Goal: Task Accomplishment & Management: Manage account settings

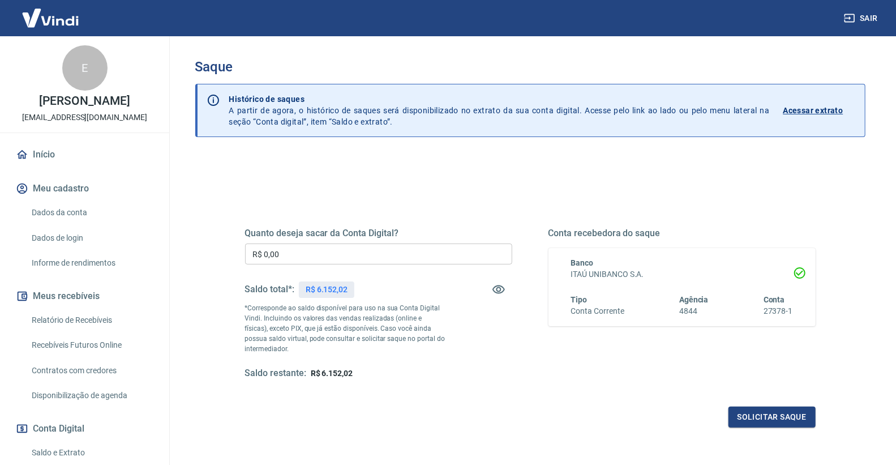
click at [290, 252] on input "R$ 0,00" at bounding box center [378, 253] width 267 height 21
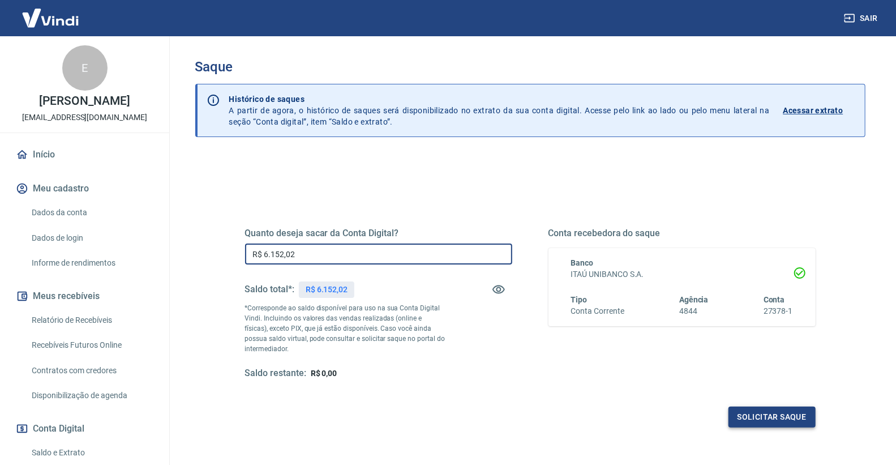
type input "R$ 6.152,02"
click at [788, 412] on button "Solicitar saque" at bounding box center [771, 416] width 87 height 21
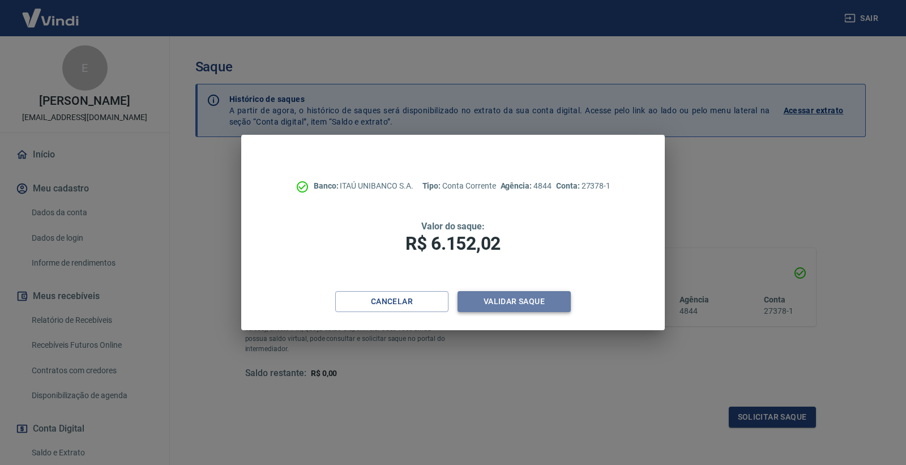
click at [545, 301] on button "Validar saque" at bounding box center [513, 301] width 113 height 21
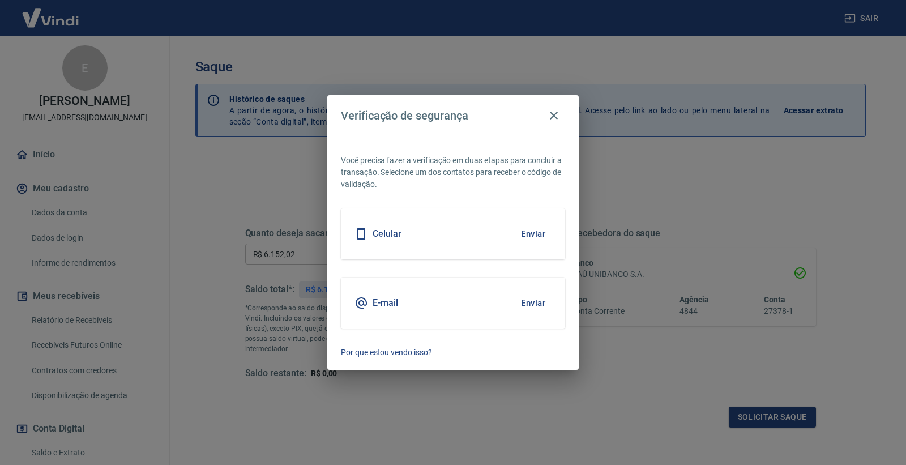
click at [517, 303] on button "Enviar" at bounding box center [532, 303] width 37 height 24
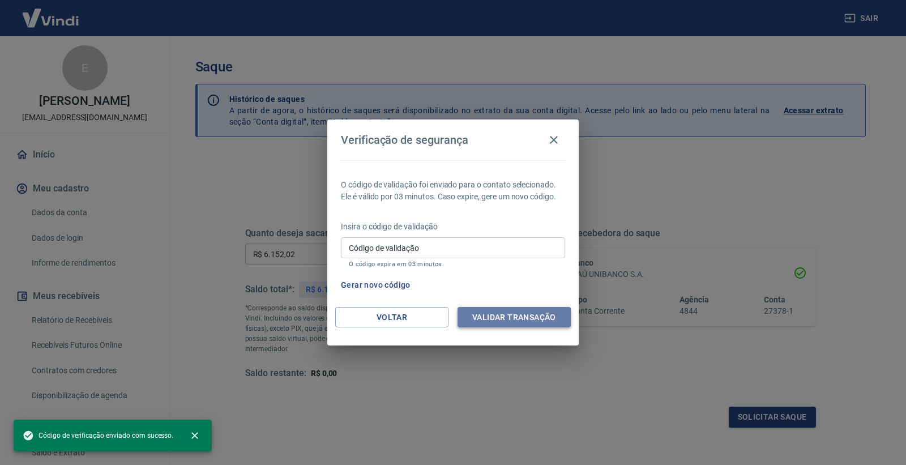
click at [538, 315] on button "Validar transação" at bounding box center [513, 317] width 113 height 21
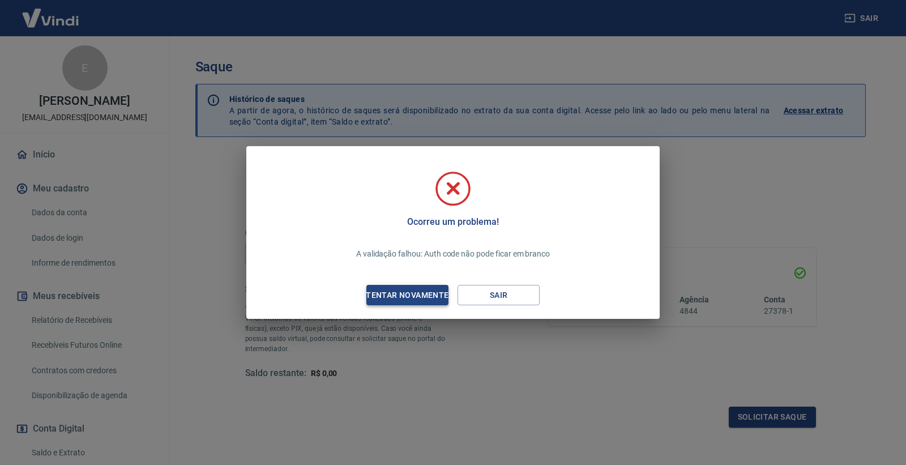
click at [385, 297] on div "Tentar novamente" at bounding box center [407, 295] width 110 height 14
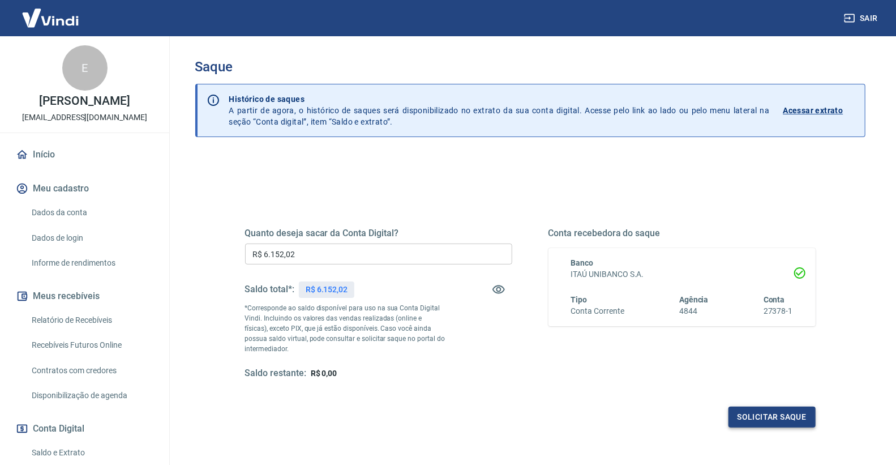
click at [763, 420] on button "Solicitar saque" at bounding box center [771, 416] width 87 height 21
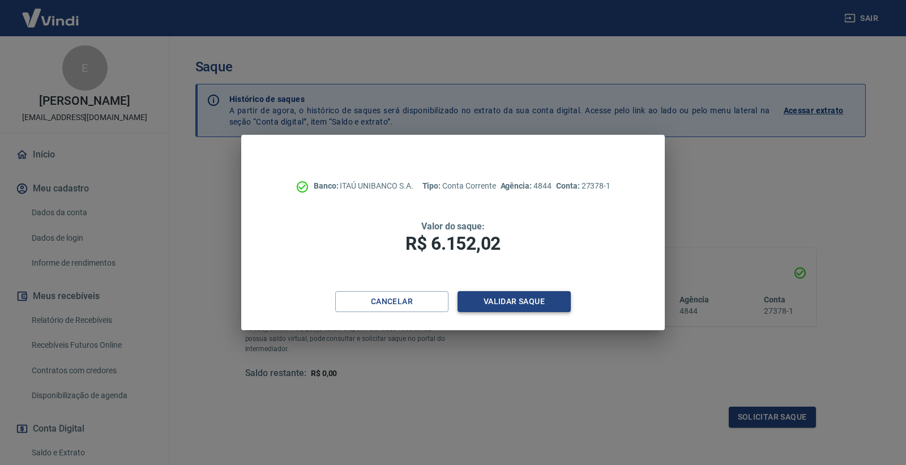
click at [521, 301] on button "Validar saque" at bounding box center [513, 301] width 113 height 21
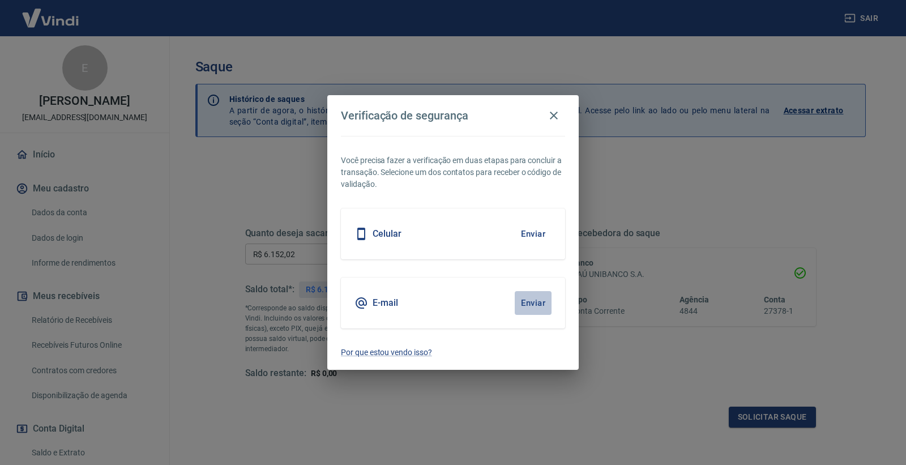
click at [521, 301] on button "Enviar" at bounding box center [532, 303] width 37 height 24
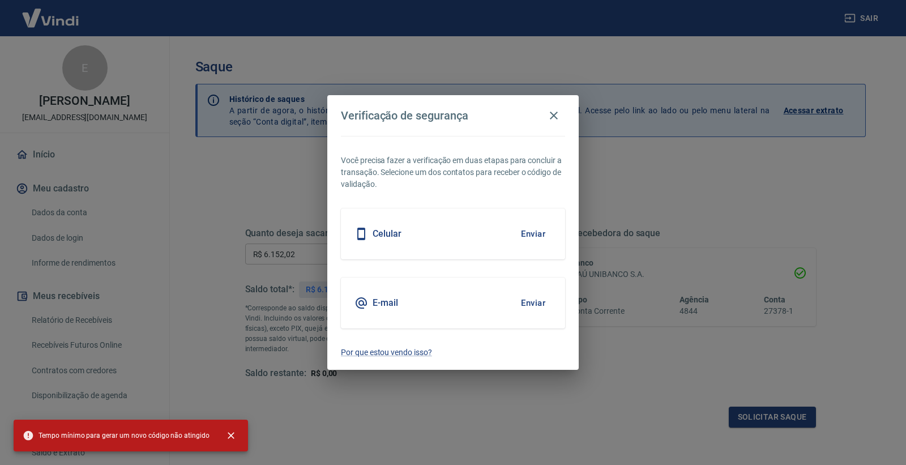
click at [539, 234] on button "Enviar" at bounding box center [532, 234] width 37 height 24
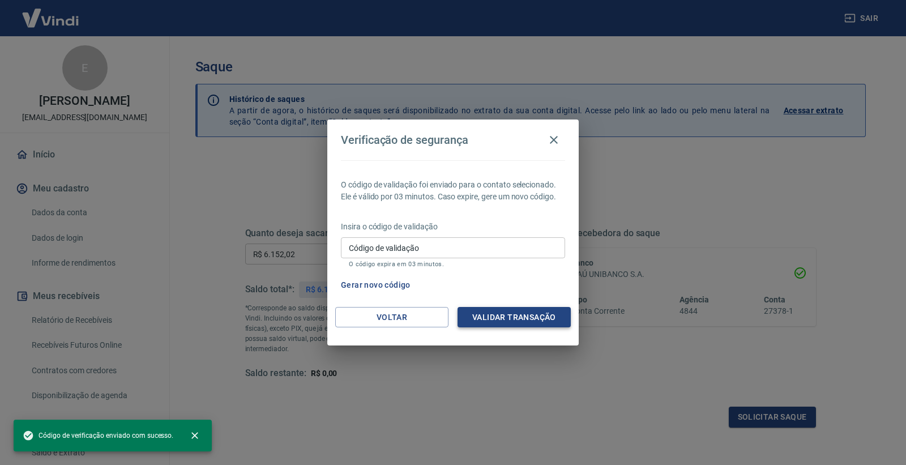
click at [510, 317] on button "Validar transação" at bounding box center [513, 317] width 113 height 21
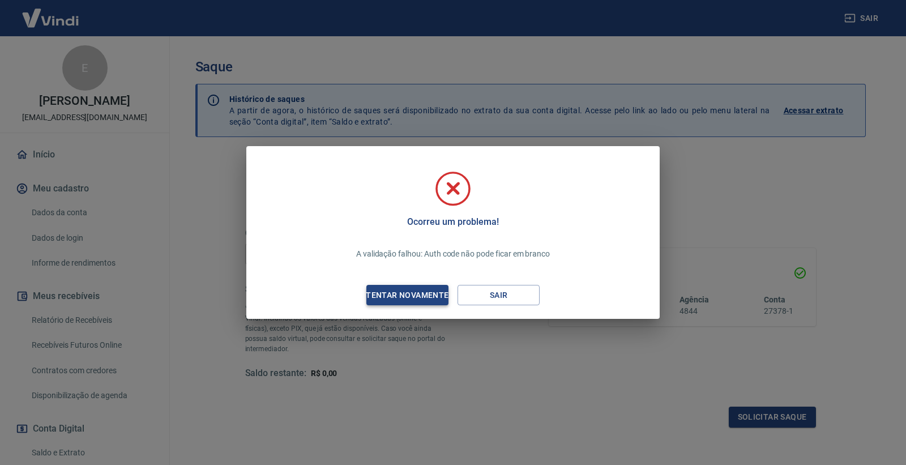
click at [420, 295] on div "Tentar novamente" at bounding box center [407, 295] width 110 height 14
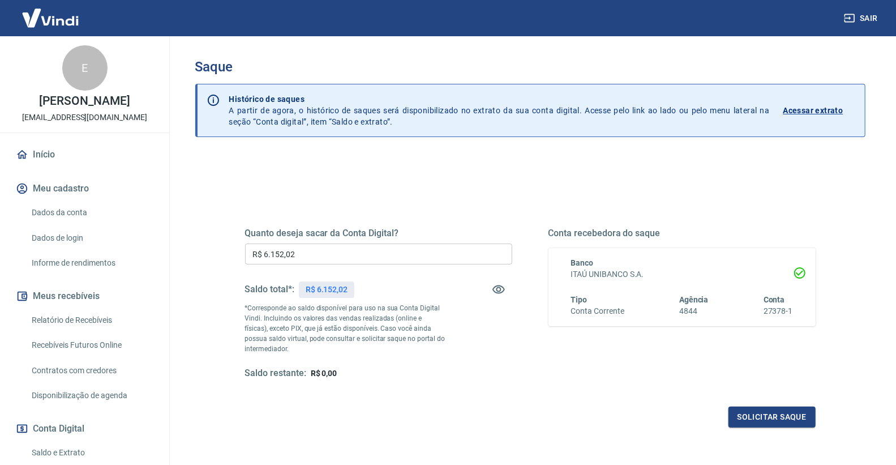
click at [337, 256] on input "R$ 6.152,02" at bounding box center [378, 253] width 267 height 21
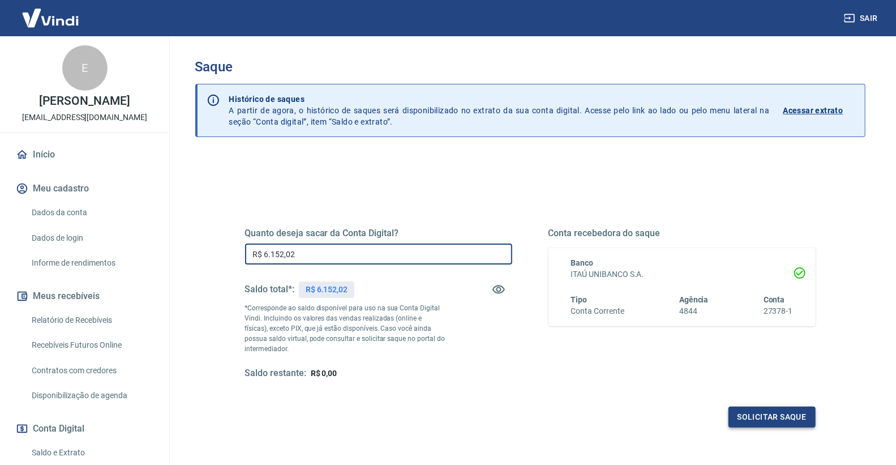
click at [773, 409] on button "Solicitar saque" at bounding box center [771, 416] width 87 height 21
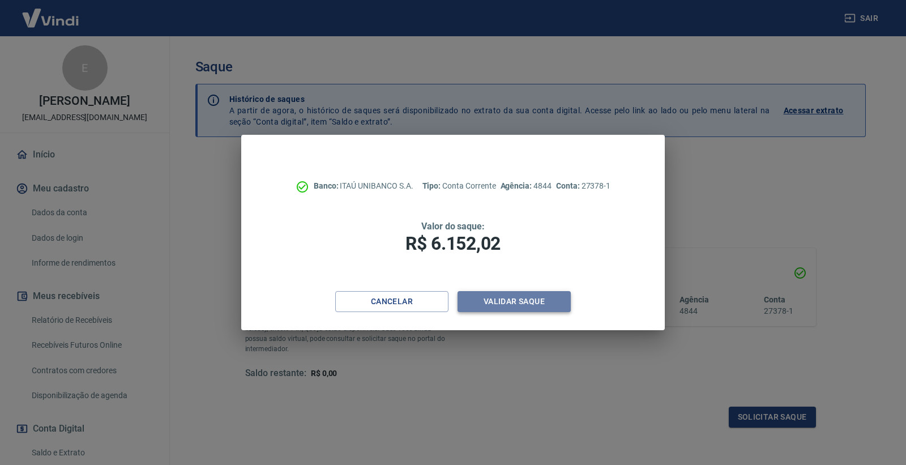
click at [500, 310] on button "Validar saque" at bounding box center [513, 301] width 113 height 21
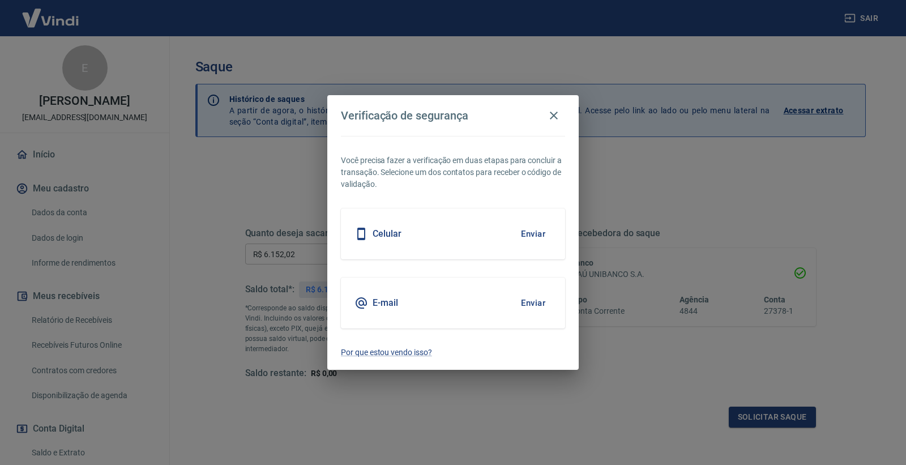
click at [534, 303] on button "Enviar" at bounding box center [532, 303] width 37 height 24
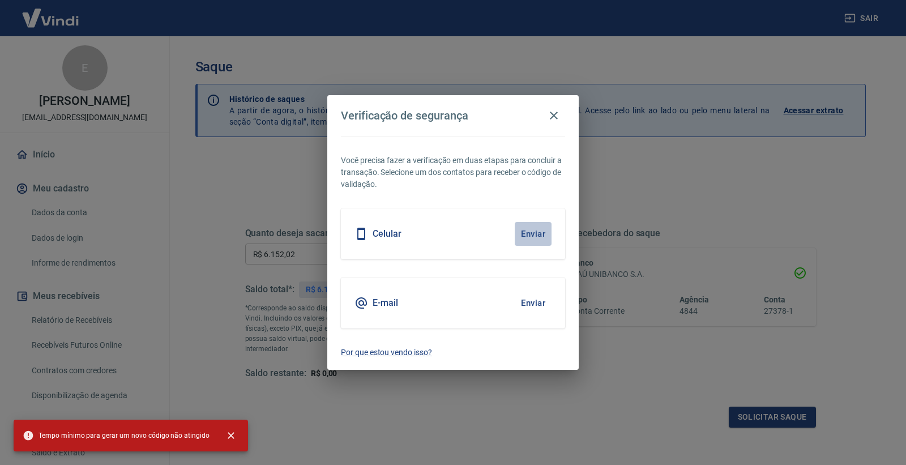
click at [524, 229] on button "Enviar" at bounding box center [532, 234] width 37 height 24
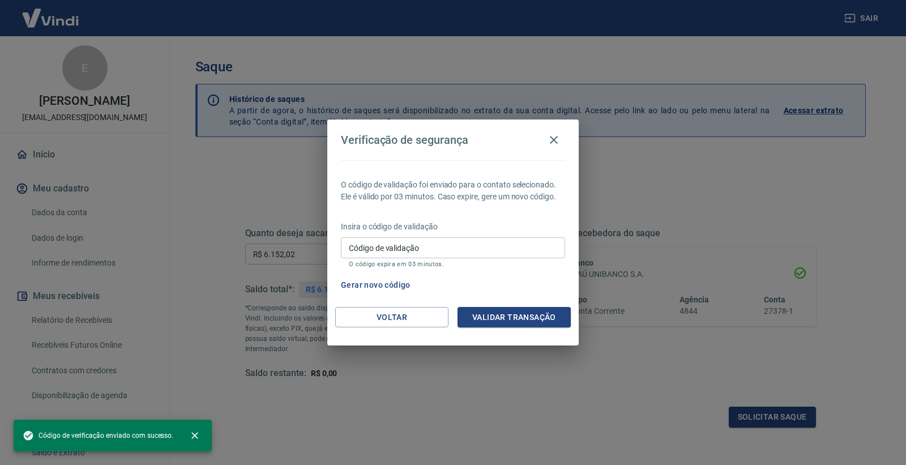
click at [418, 242] on input "Código de validação" at bounding box center [453, 247] width 224 height 21
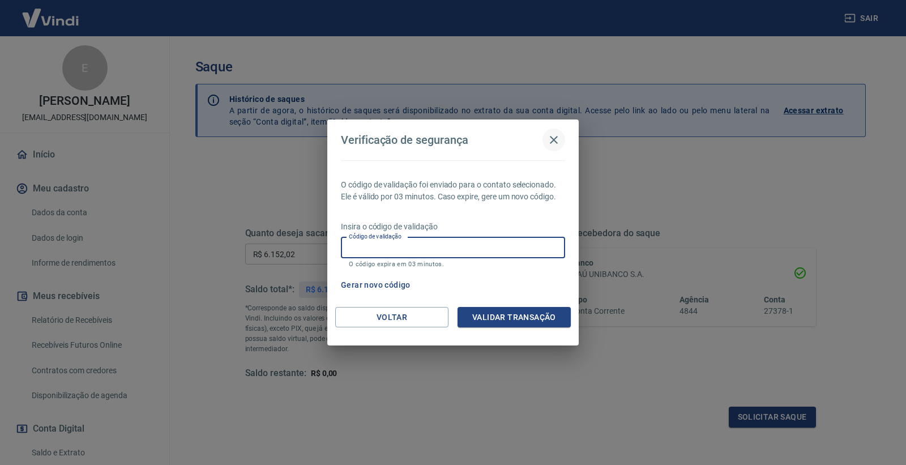
click at [557, 130] on button "button" at bounding box center [553, 139] width 23 height 23
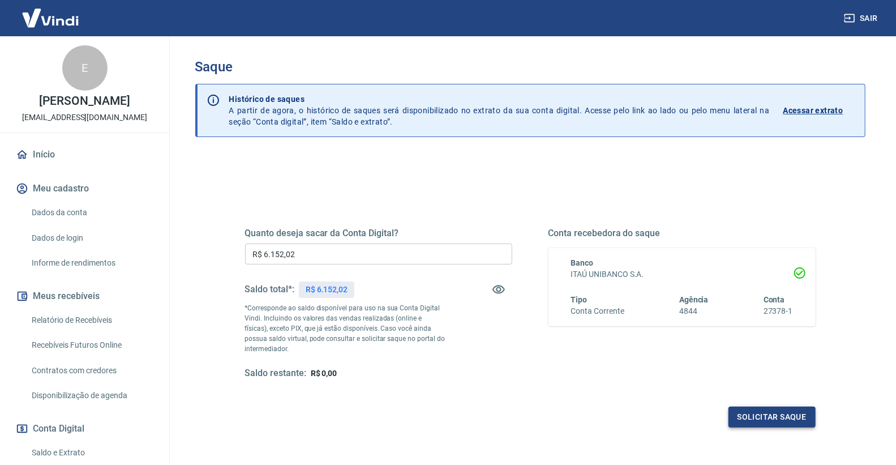
click at [754, 414] on button "Solicitar saque" at bounding box center [771, 416] width 87 height 21
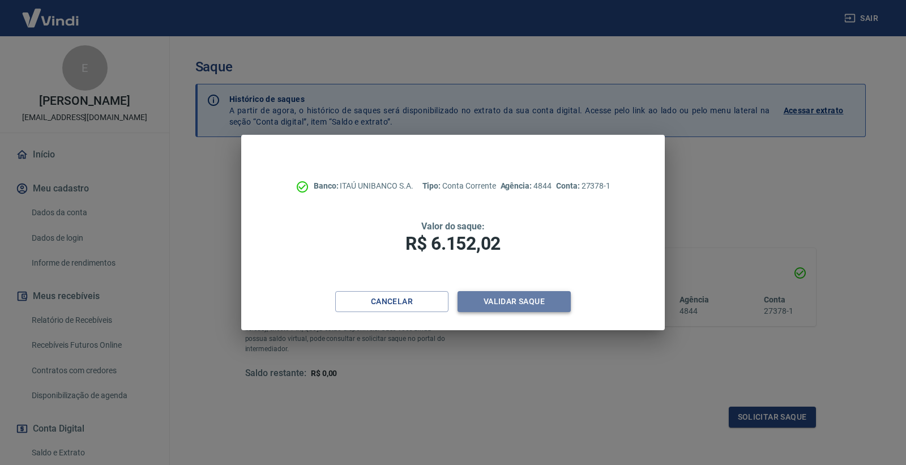
click at [549, 302] on button "Validar saque" at bounding box center [513, 301] width 113 height 21
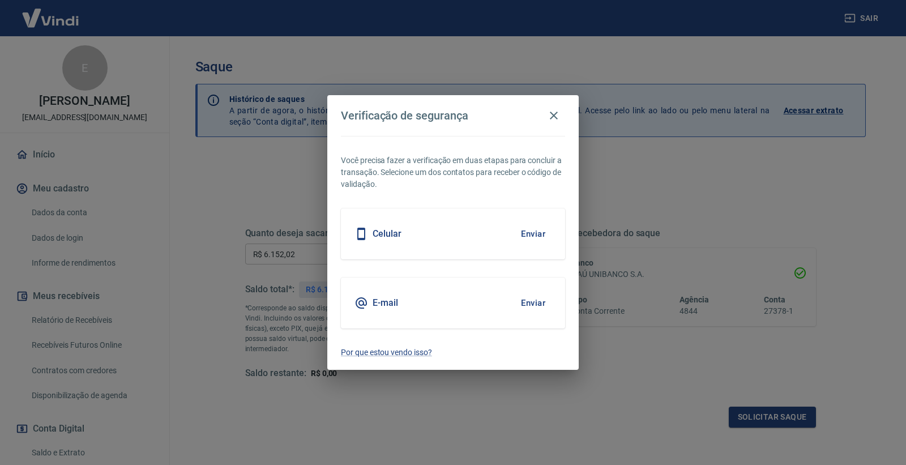
click at [530, 236] on button "Enviar" at bounding box center [532, 234] width 37 height 24
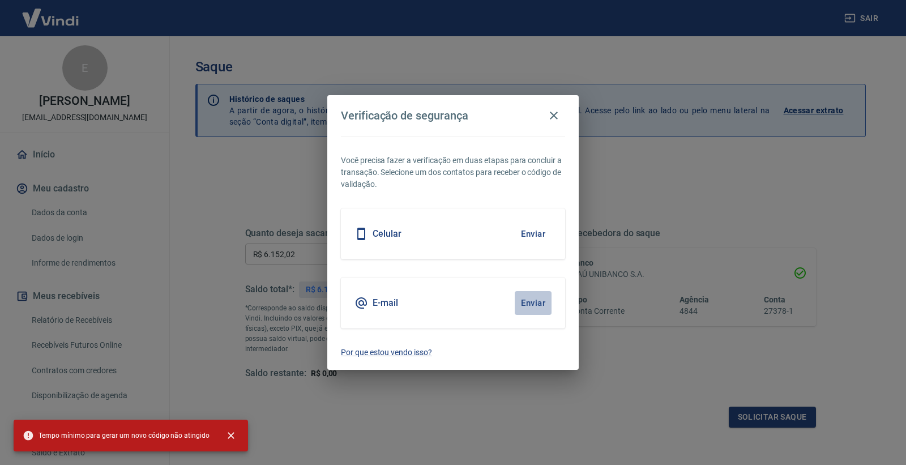
click at [525, 306] on button "Enviar" at bounding box center [532, 303] width 37 height 24
click at [546, 108] on button "button" at bounding box center [553, 115] width 23 height 23
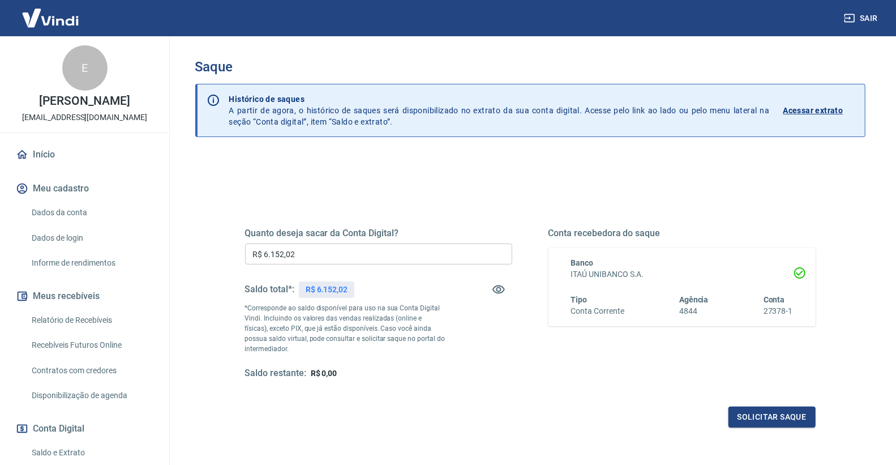
click at [443, 370] on div "Saldo restante: R$ 0,00" at bounding box center [378, 373] width 267 height 12
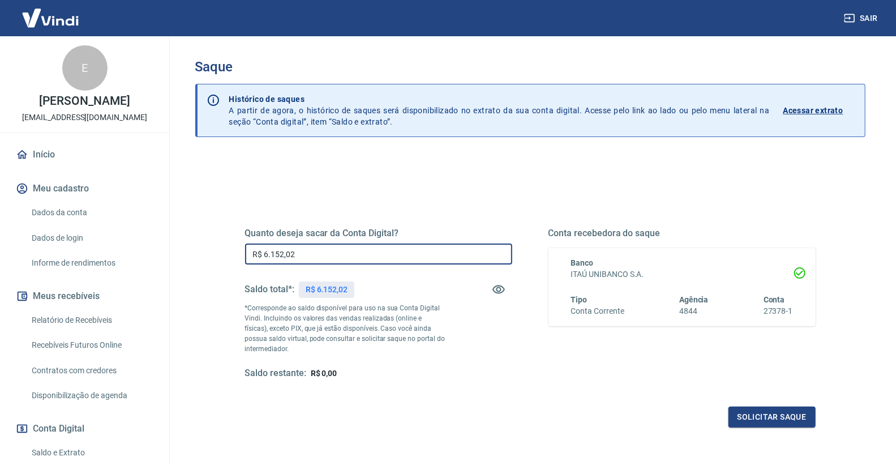
click at [319, 255] on input "R$ 6.152,02" at bounding box center [378, 253] width 267 height 21
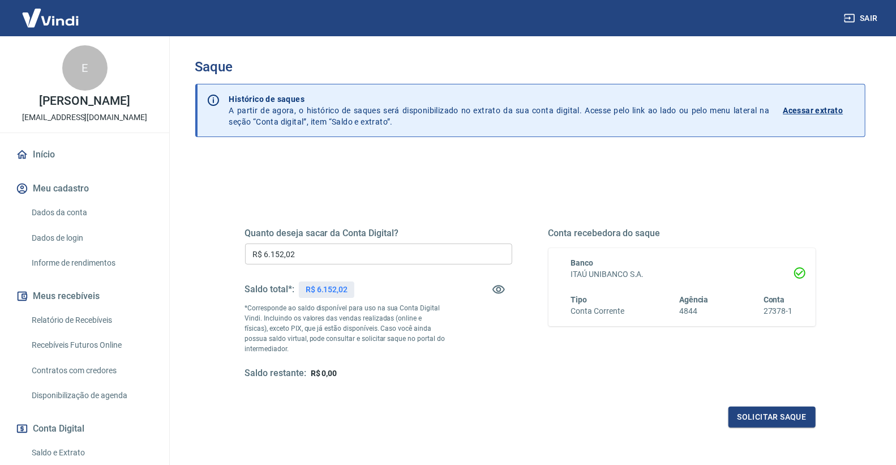
click at [750, 400] on div "Quanto deseja sacar da Conta Digital? R$ 6.152,02 ​ Saldo total*: R$ 6.152,02 *…" at bounding box center [530, 313] width 570 height 227
click at [754, 414] on button "Solicitar saque" at bounding box center [771, 416] width 87 height 21
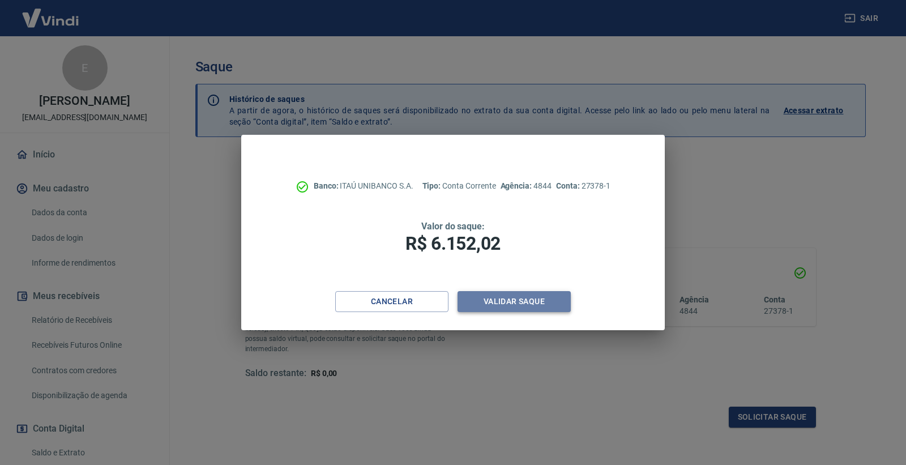
click at [505, 297] on button "Validar saque" at bounding box center [513, 301] width 113 height 21
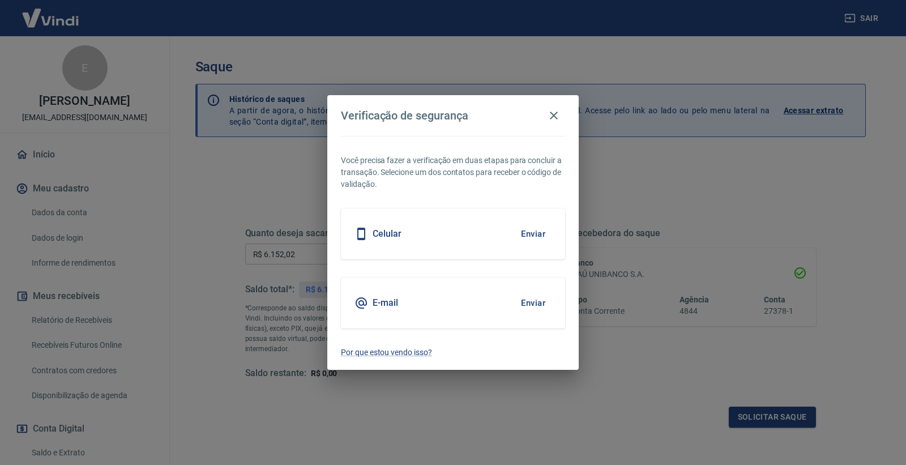
click at [527, 233] on button "Enviar" at bounding box center [532, 234] width 37 height 24
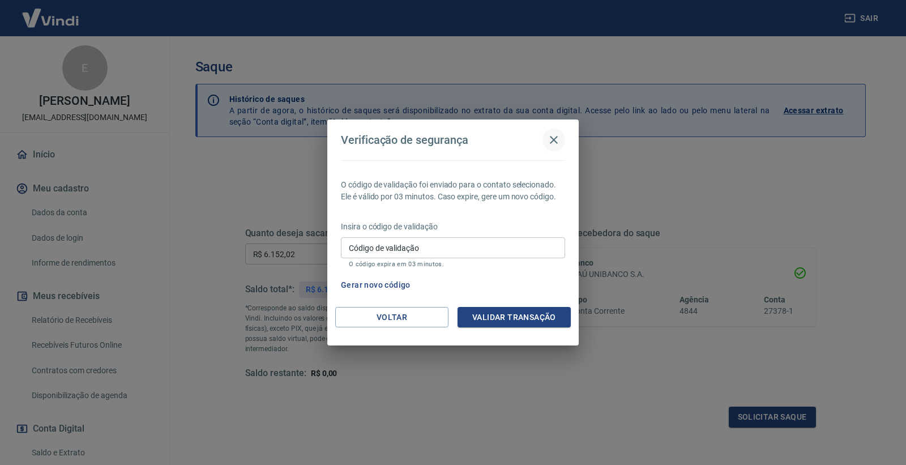
click at [555, 142] on icon "button" at bounding box center [554, 140] width 8 height 8
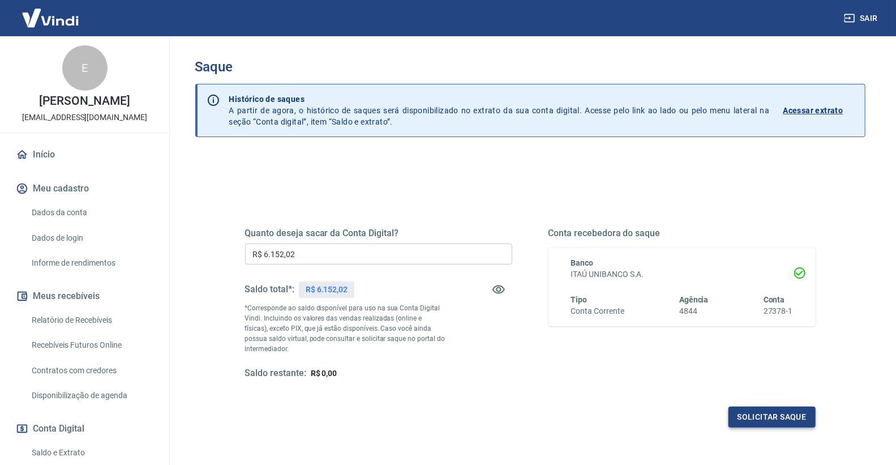
click at [780, 414] on button "Solicitar saque" at bounding box center [771, 416] width 87 height 21
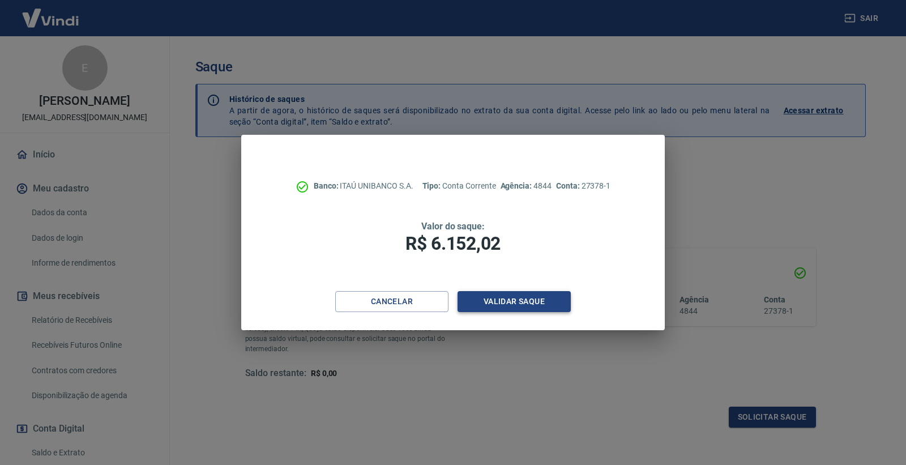
click at [518, 298] on button "Validar saque" at bounding box center [513, 301] width 113 height 21
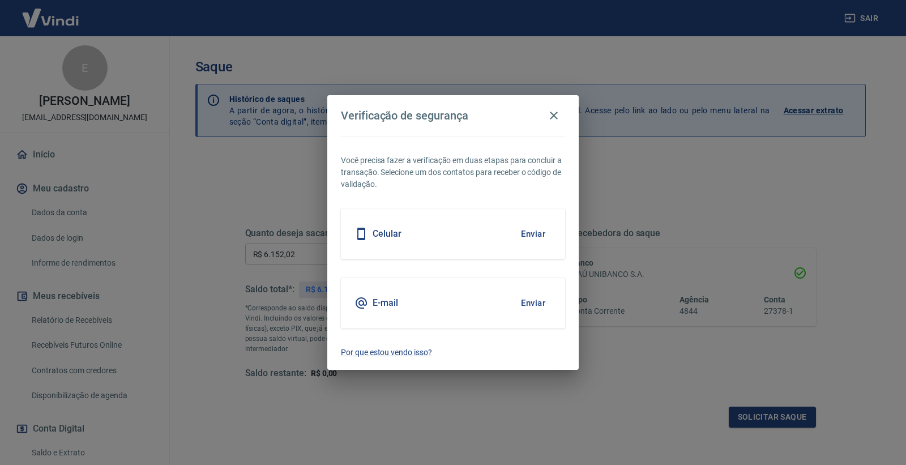
click at [530, 304] on button "Enviar" at bounding box center [532, 303] width 37 height 24
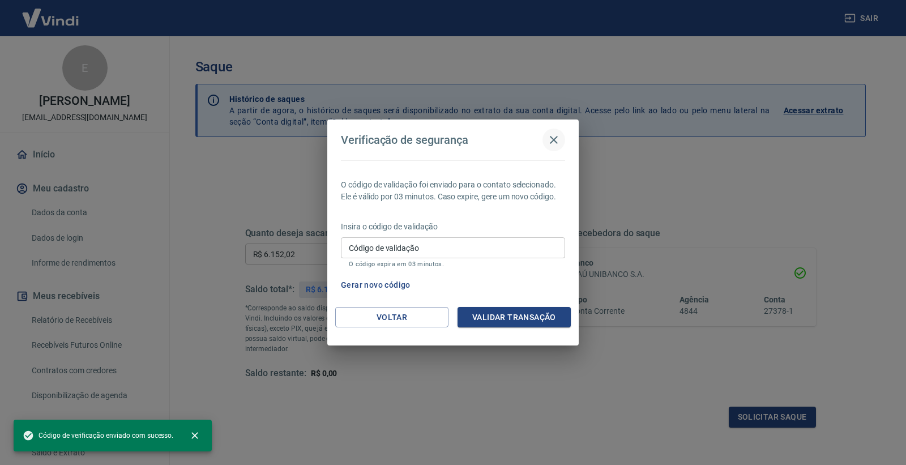
click at [556, 133] on icon "button" at bounding box center [554, 140] width 14 height 14
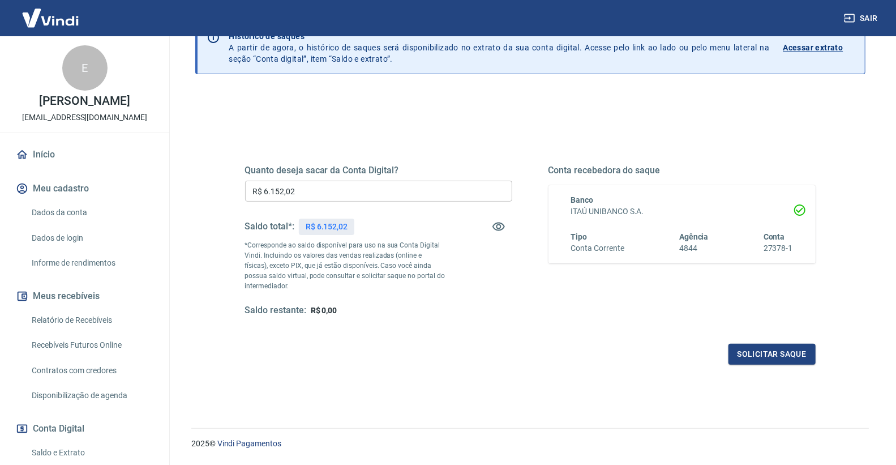
scroll to position [32, 0]
